Goal: Transaction & Acquisition: Obtain resource

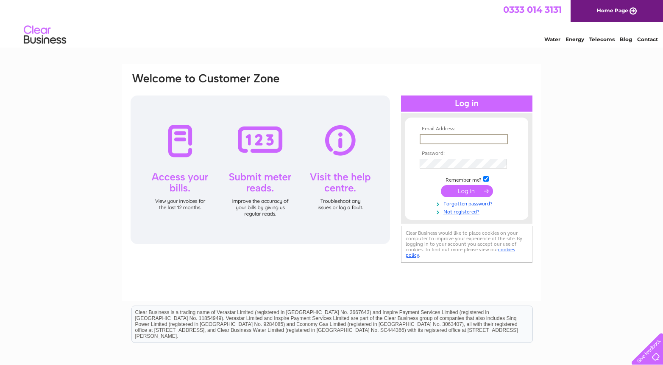
type input "lorna@paulpieri.co.uk"
click at [467, 190] on input "submit" at bounding box center [467, 191] width 52 height 12
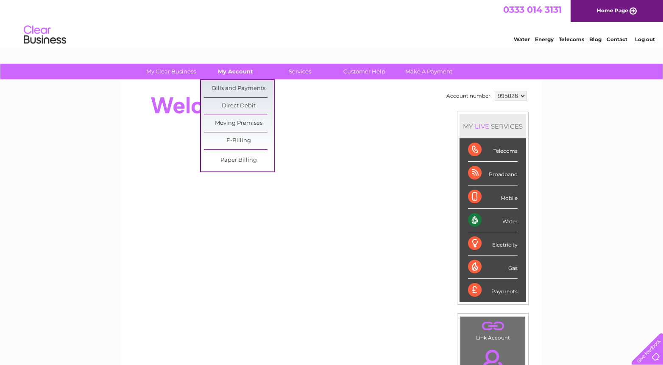
click at [233, 65] on link "My Account" at bounding box center [236, 72] width 70 height 16
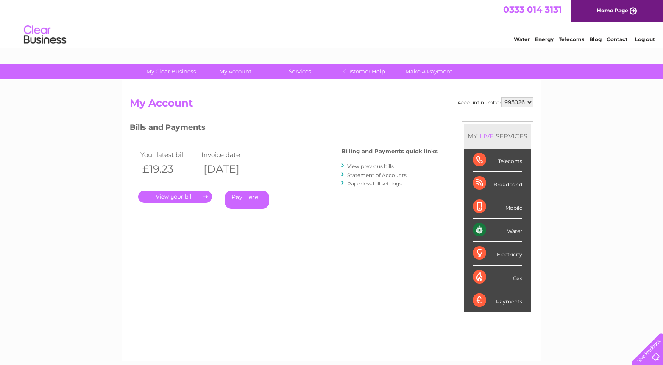
click at [196, 197] on link "." at bounding box center [175, 196] width 74 height 12
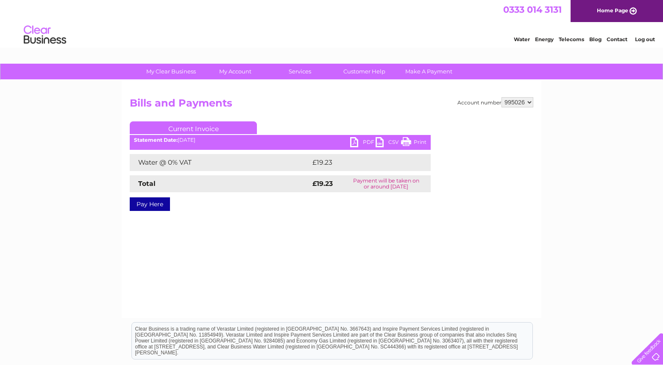
click at [369, 142] on link "PDF" at bounding box center [362, 143] width 25 height 12
click at [641, 38] on link "Log out" at bounding box center [645, 39] width 20 height 6
